Goal: Find specific page/section: Find specific page/section

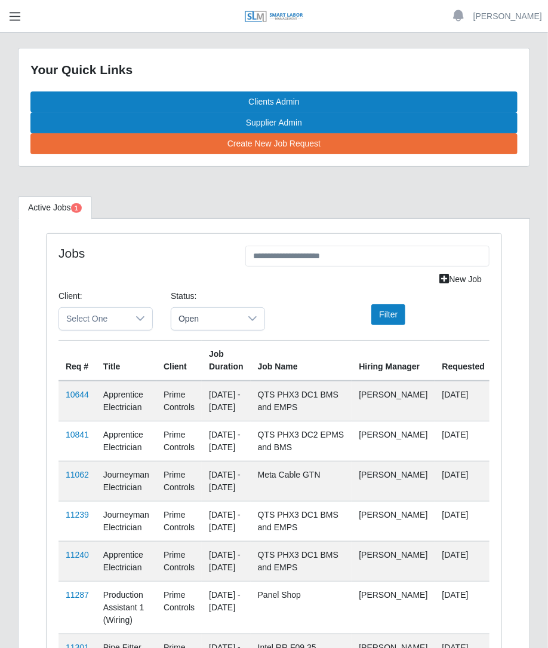
click at [17, 16] on span "button" at bounding box center [15, 17] width 16 height 14
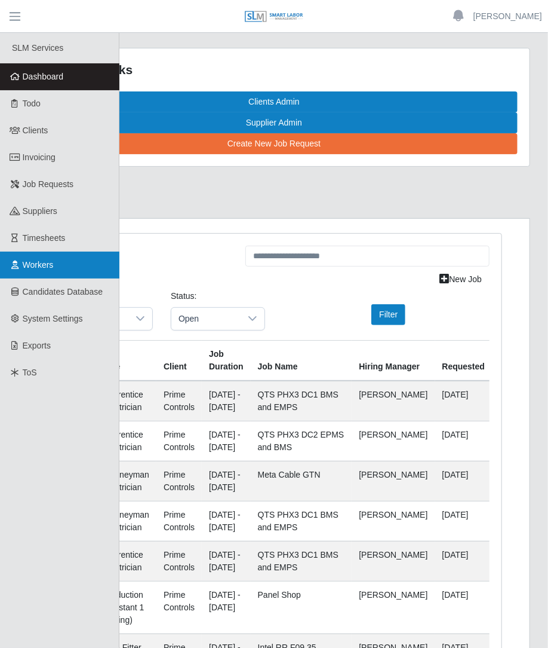
click at [39, 261] on span "Workers" at bounding box center [38, 265] width 31 height 10
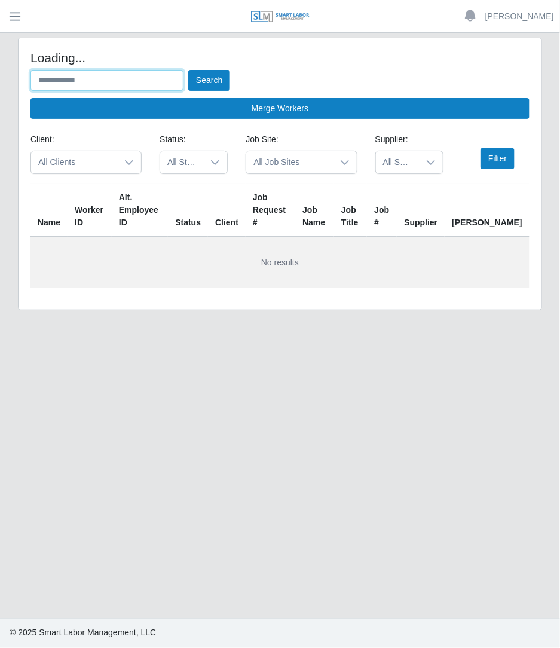
click at [157, 82] on input "text" at bounding box center [106, 80] width 153 height 21
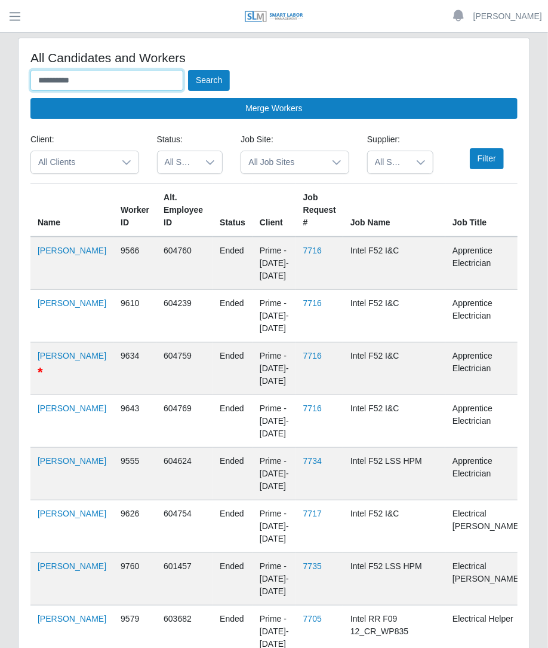
click at [188, 70] on button "Search" at bounding box center [209, 80] width 42 height 21
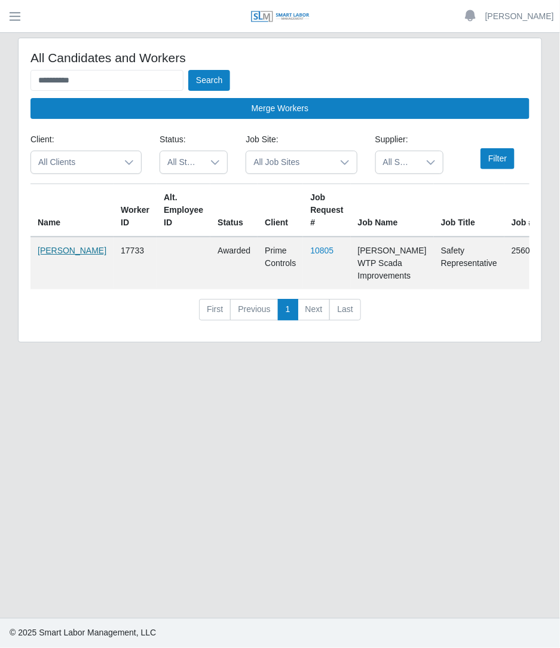
click at [42, 252] on link "Cody Davis" at bounding box center [72, 251] width 69 height 10
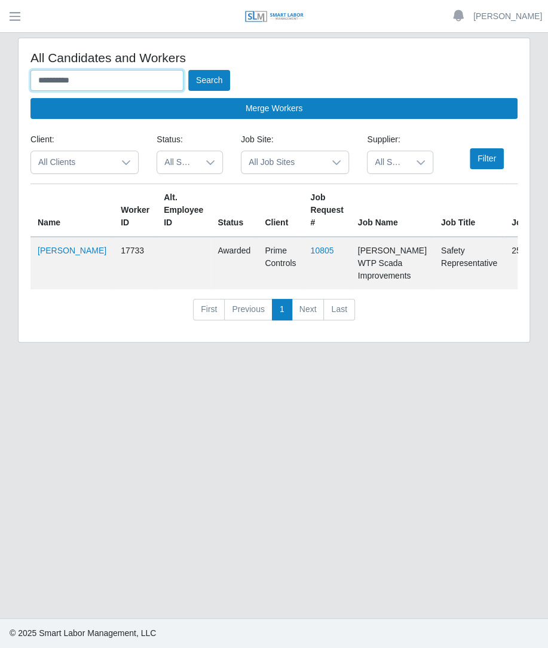
click at [80, 82] on input "**********" at bounding box center [106, 80] width 153 height 21
type input "*"
click at [188, 70] on button "Search" at bounding box center [209, 80] width 42 height 21
click at [79, 82] on input "**********" at bounding box center [106, 80] width 153 height 21
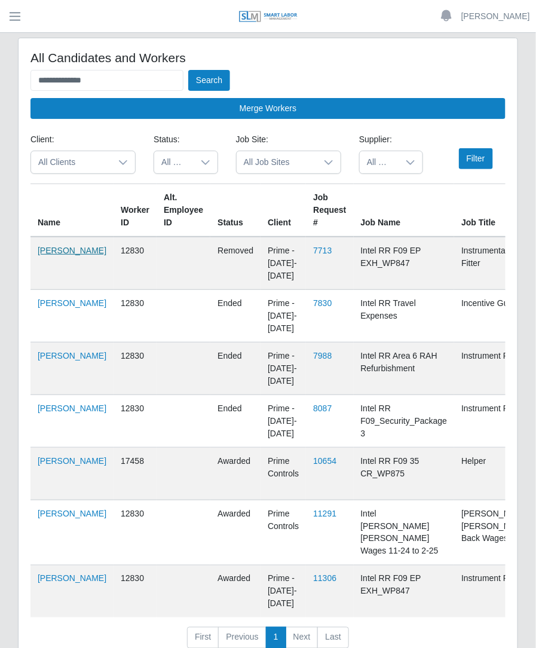
click at [49, 247] on link "Jordan Platero" at bounding box center [72, 251] width 69 height 10
click at [45, 574] on link "Jordan Platero" at bounding box center [72, 579] width 69 height 10
click at [53, 465] on link "Jordan Platero" at bounding box center [72, 461] width 69 height 10
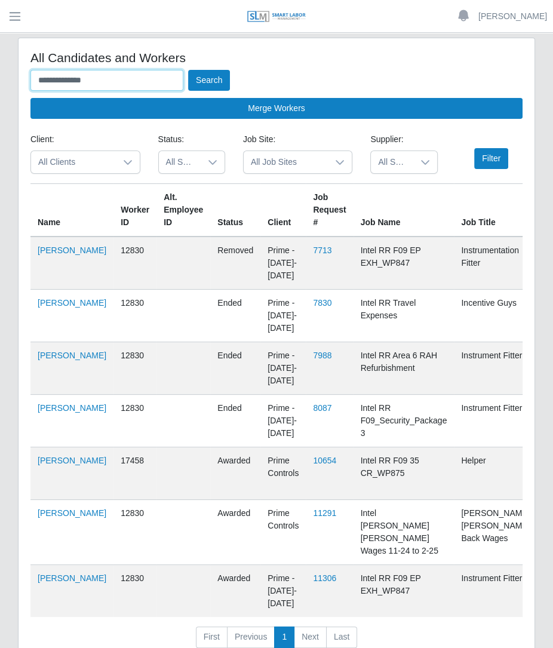
drag, startPoint x: 102, startPoint y: 76, endPoint x: -149, endPoint y: -65, distance: 288.3
click at [0, 0] on html "**********" at bounding box center [276, 324] width 553 height 648
type input "*******"
click at [188, 70] on button "Search" at bounding box center [209, 80] width 42 height 21
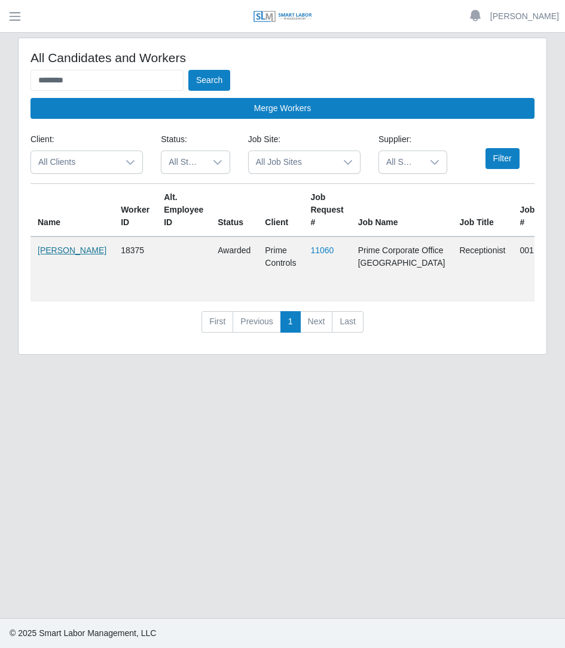
click at [40, 249] on link "[PERSON_NAME]" at bounding box center [72, 251] width 69 height 10
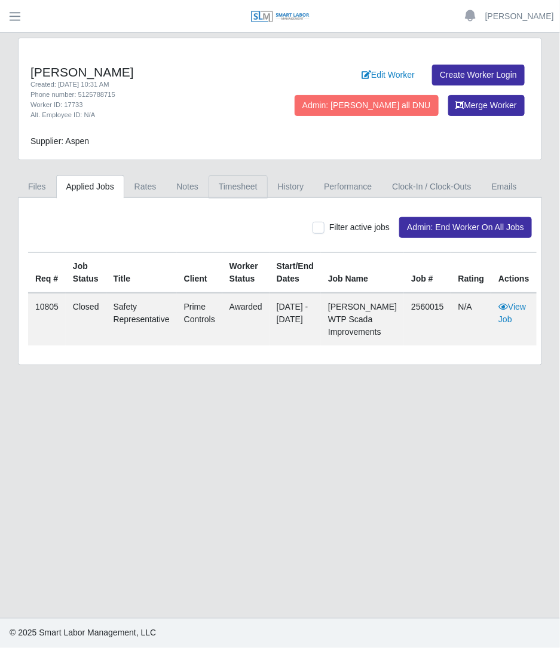
click at [242, 189] on link "Timesheet" at bounding box center [238, 186] width 59 height 23
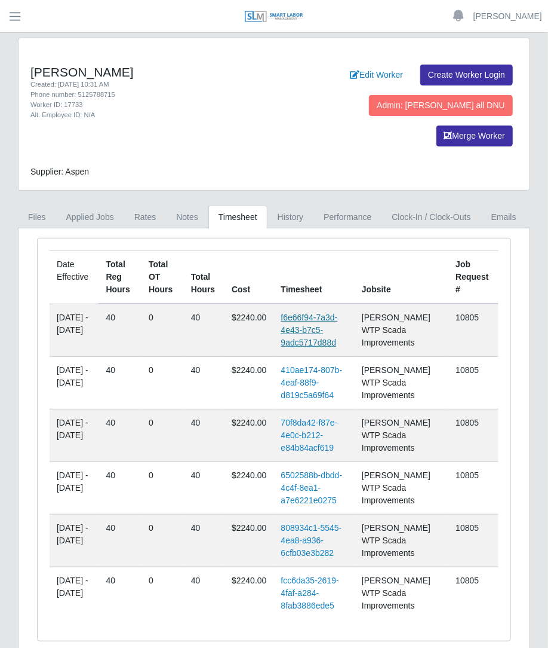
click at [303, 312] on link "f6e66f94-7a3d-4e43-b7c5-9adc5717d88d" at bounding box center [309, 329] width 57 height 35
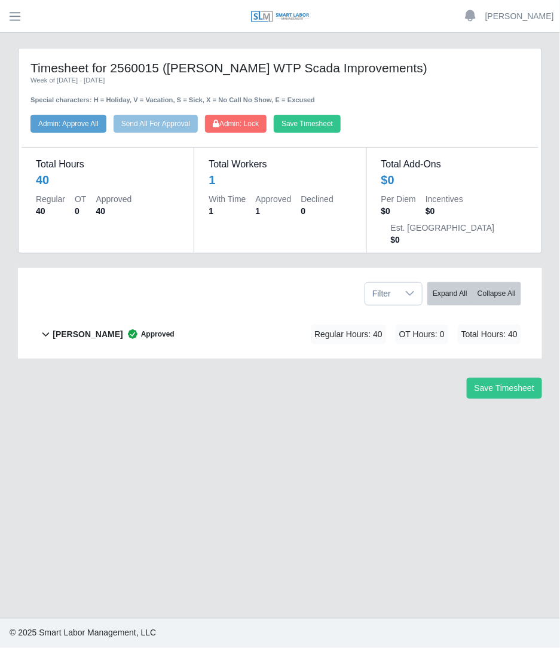
click at [239, 133] on div "Total Hours 40 Regular 40 OT 0 Approved 40 Total Workers 1 With Time 1 Approved…" at bounding box center [280, 193] width 517 height 120
click at [321, 539] on main "Timesheet for 2560015 (Austin Davis WTP Scada Improvements) Week of 09/27/2025 …" at bounding box center [280, 325] width 560 height 585
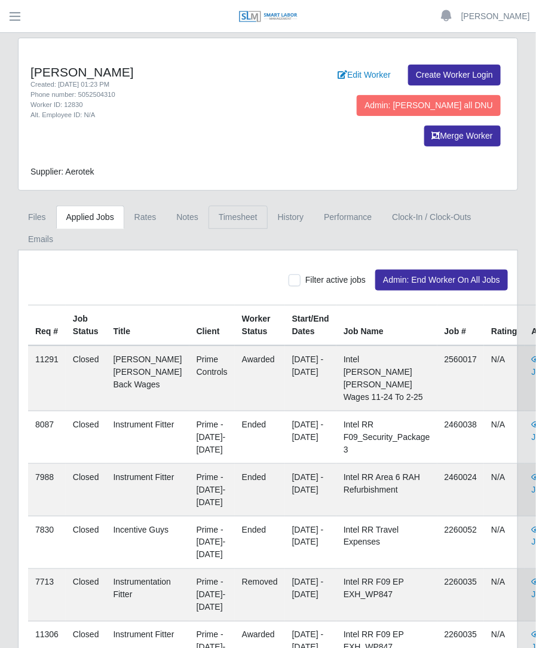
click at [210, 206] on link "Timesheet" at bounding box center [238, 217] width 59 height 23
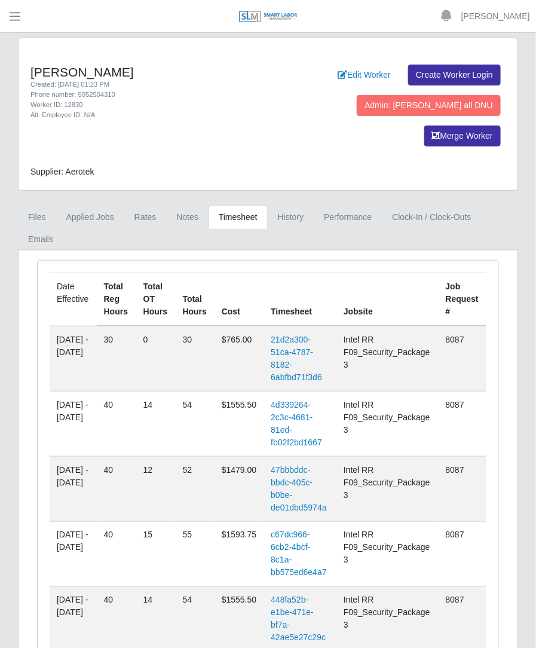
click at [299, 326] on td "21d2a300-51ca-4787-8182-6abfbd71f3d6" at bounding box center [299, 359] width 73 height 66
click at [293, 335] on link "21d2a300-51ca-4787-8182-6abfbd71f3d6" at bounding box center [296, 358] width 51 height 47
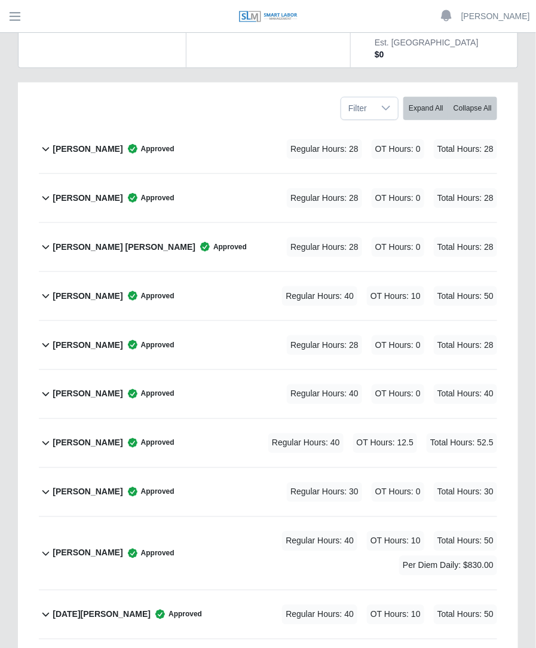
scroll to position [206, 0]
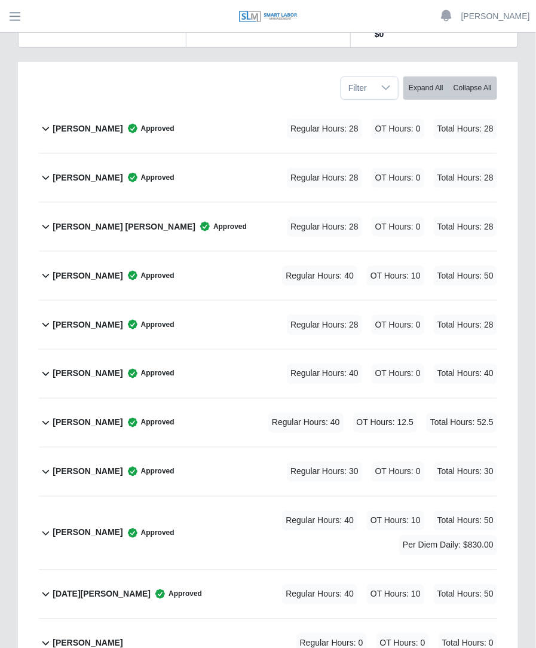
click at [321, 462] on span "Regular Hours: 30" at bounding box center [324, 472] width 75 height 20
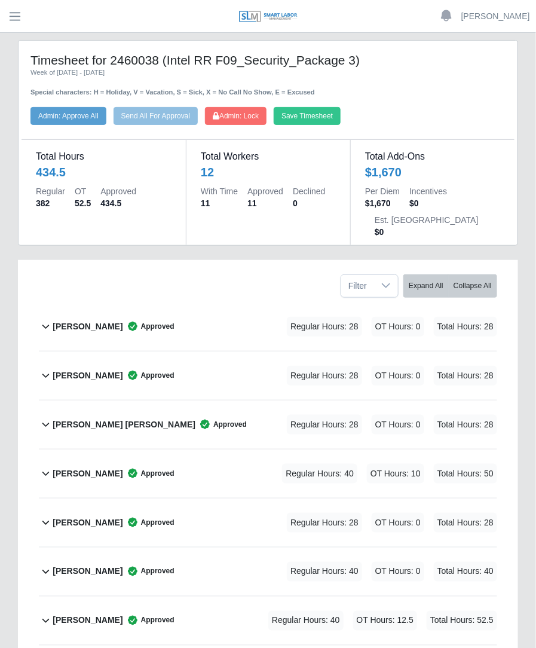
scroll to position [0, 0]
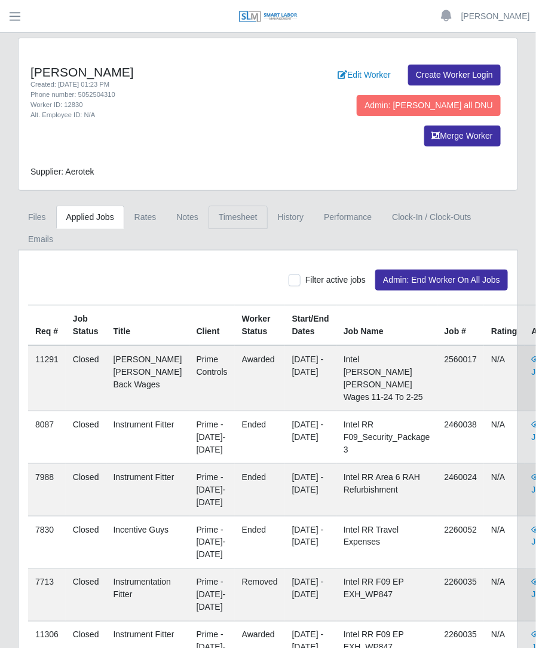
click at [236, 206] on link "Timesheet" at bounding box center [238, 217] width 59 height 23
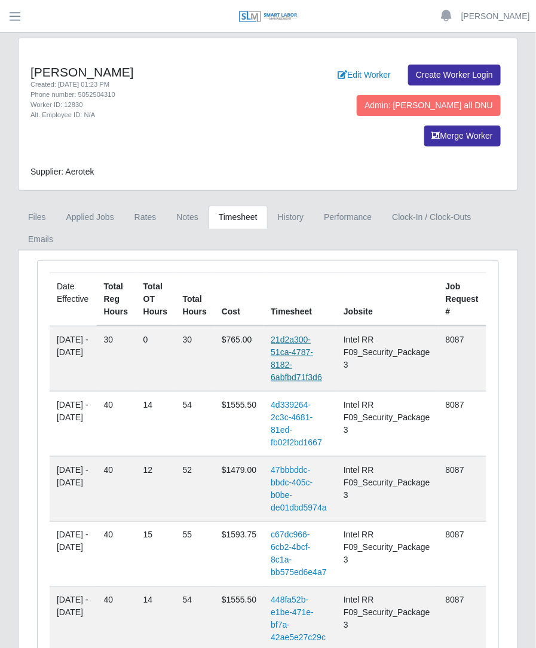
click at [282, 335] on link "21d2a300-51ca-4787-8182-6abfbd71f3d6" at bounding box center [296, 358] width 51 height 47
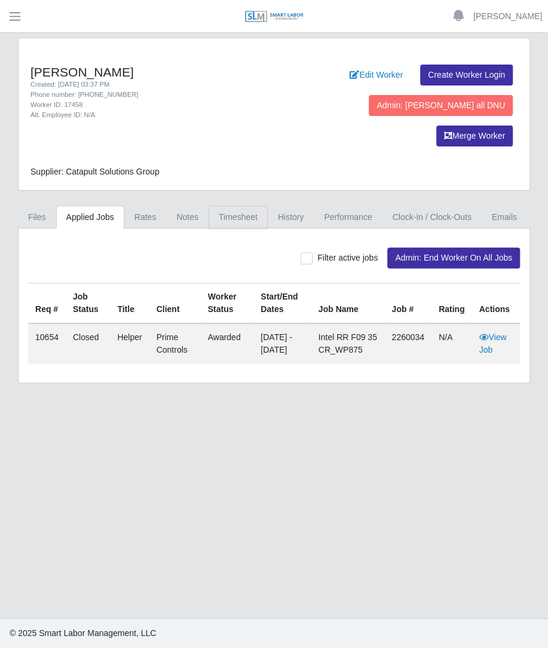
click at [226, 206] on link "Timesheet" at bounding box center [238, 217] width 59 height 23
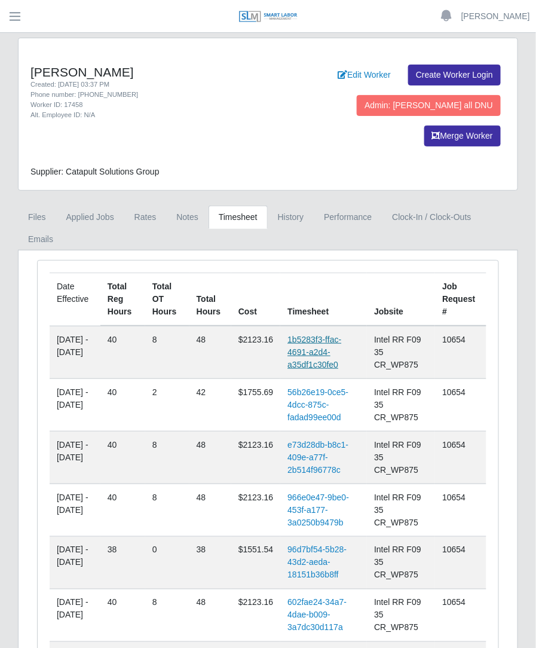
click at [320, 335] on link "1b5283f3-ffac-4691-a2d4-a35df1c30fe0" at bounding box center [314, 352] width 54 height 35
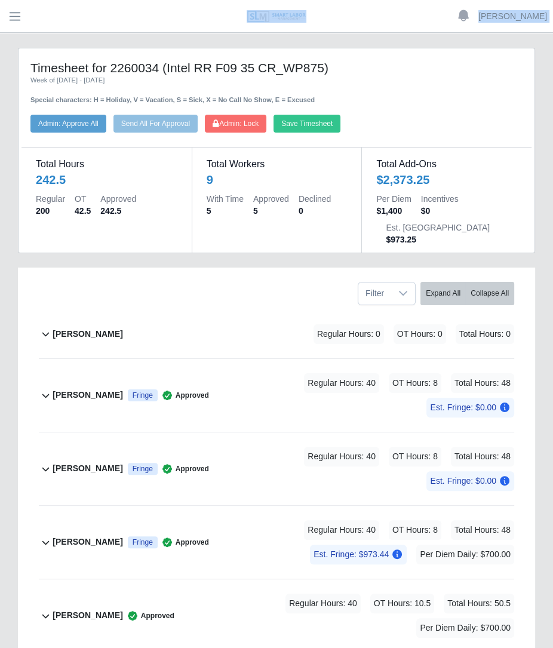
drag, startPoint x: 90, startPoint y: 2, endPoint x: 10, endPoint y: -160, distance: 181.2
click at [10, 0] on html "Betzaida Palacio Account Settings Logout SLM Services Dashboard Todo Clients In…" at bounding box center [276, 324] width 553 height 648
drag, startPoint x: 39, startPoint y: 34, endPoint x: -22, endPoint y: -51, distance: 105.3
click at [0, 0] on html "Betzaida Palacio Account Settings Logout SLM Services Dashboard Todo Clients In…" at bounding box center [276, 324] width 553 height 648
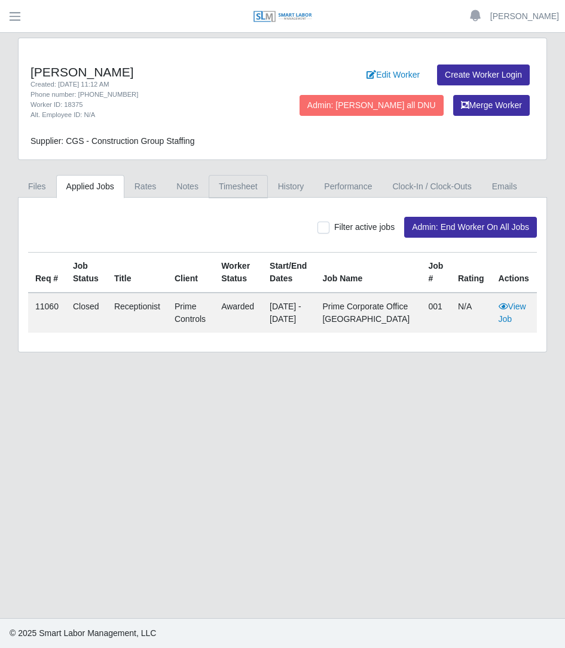
click at [228, 177] on link "Timesheet" at bounding box center [238, 186] width 59 height 23
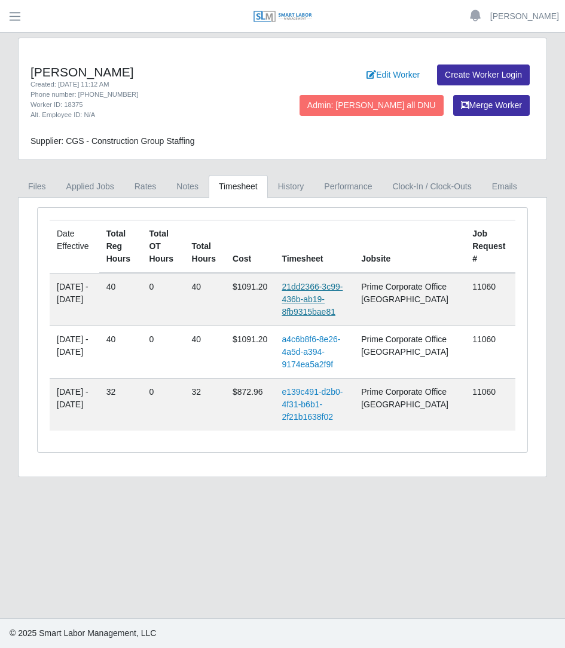
click at [320, 292] on link "21dd2366-3c99-436b-ab19-8fb9315bae81" at bounding box center [311, 299] width 61 height 35
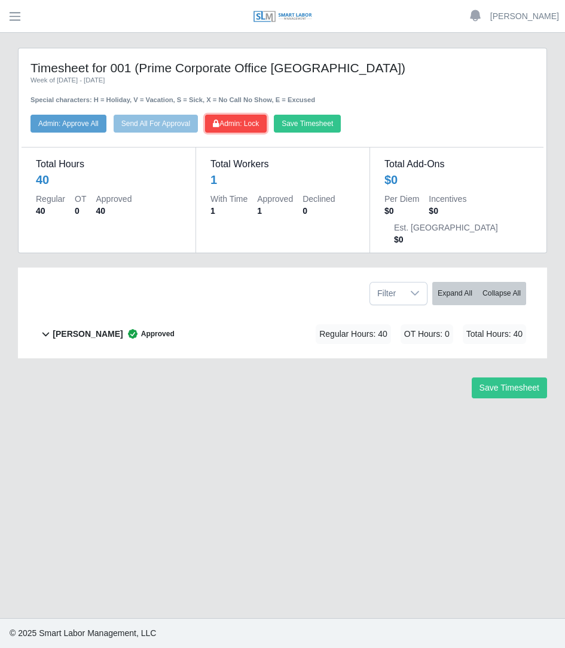
click at [253, 116] on button "Admin: Lock" at bounding box center [236, 124] width 62 height 18
